Goal: Information Seeking & Learning: Understand process/instructions

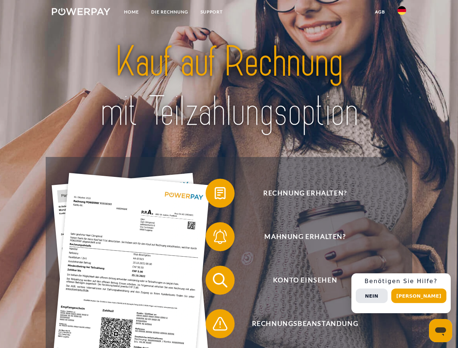
click at [81, 13] on img at bounding box center [81, 11] width 58 height 7
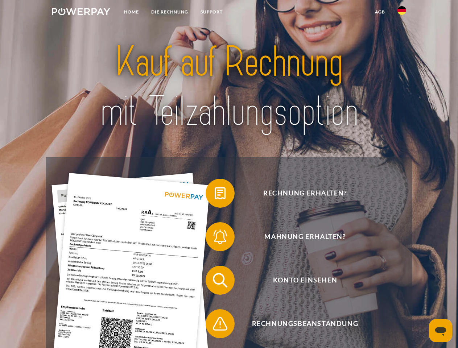
click at [402, 13] on img at bounding box center [402, 10] width 9 height 9
click at [380, 12] on link "agb" at bounding box center [380, 11] width 23 height 13
click at [215, 195] on span at bounding box center [209, 193] width 36 height 36
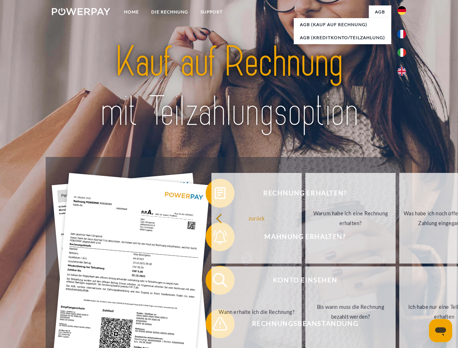
click at [215, 238] on div "Rechnung erhalten? Mahnung erhalten? Konto einsehen" at bounding box center [229, 302] width 367 height 290
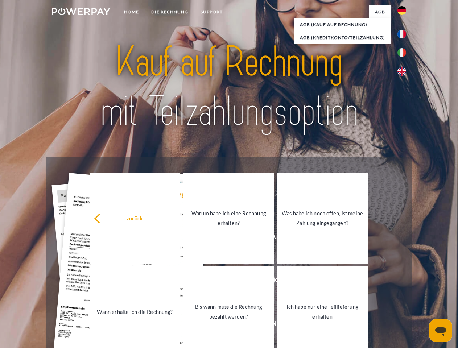
click at [215, 282] on link "Bis wann muss die Rechnung bezahlt werden?" at bounding box center [229, 312] width 90 height 91
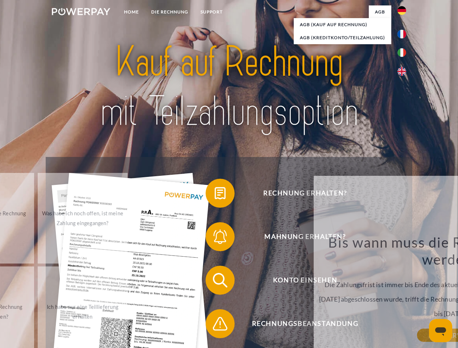
click at [215, 326] on span at bounding box center [209, 324] width 36 height 36
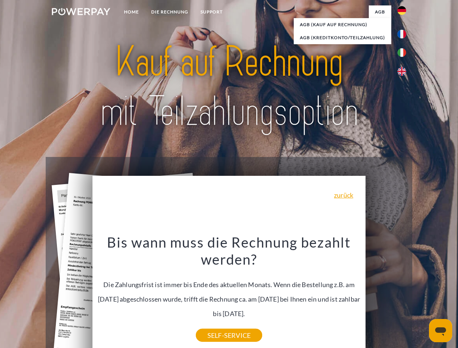
click at [404, 294] on div "Rechnung erhalten? Mahnung erhalten? Konto einsehen" at bounding box center [229, 302] width 367 height 290
click at [386, 295] on span "Konto einsehen" at bounding box center [305, 280] width 178 height 29
click at [422, 296] on header "Home DIE RECHNUNG SUPPORT" at bounding box center [229, 250] width 458 height 501
